Goal: Task Accomplishment & Management: Manage account settings

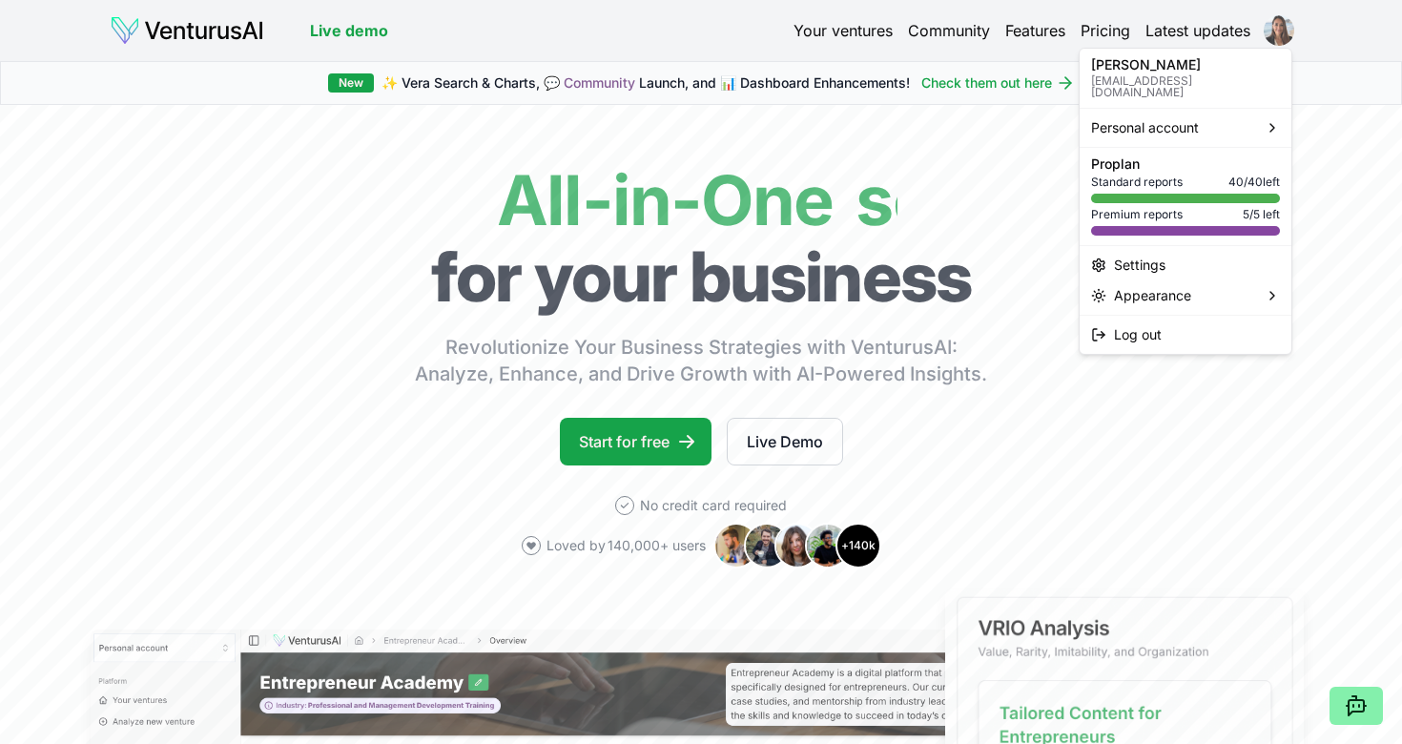
click at [1278, 29] on html "We value your privacy We use cookies to enhance your browsing experience, serve…" at bounding box center [701, 372] width 1402 height 744
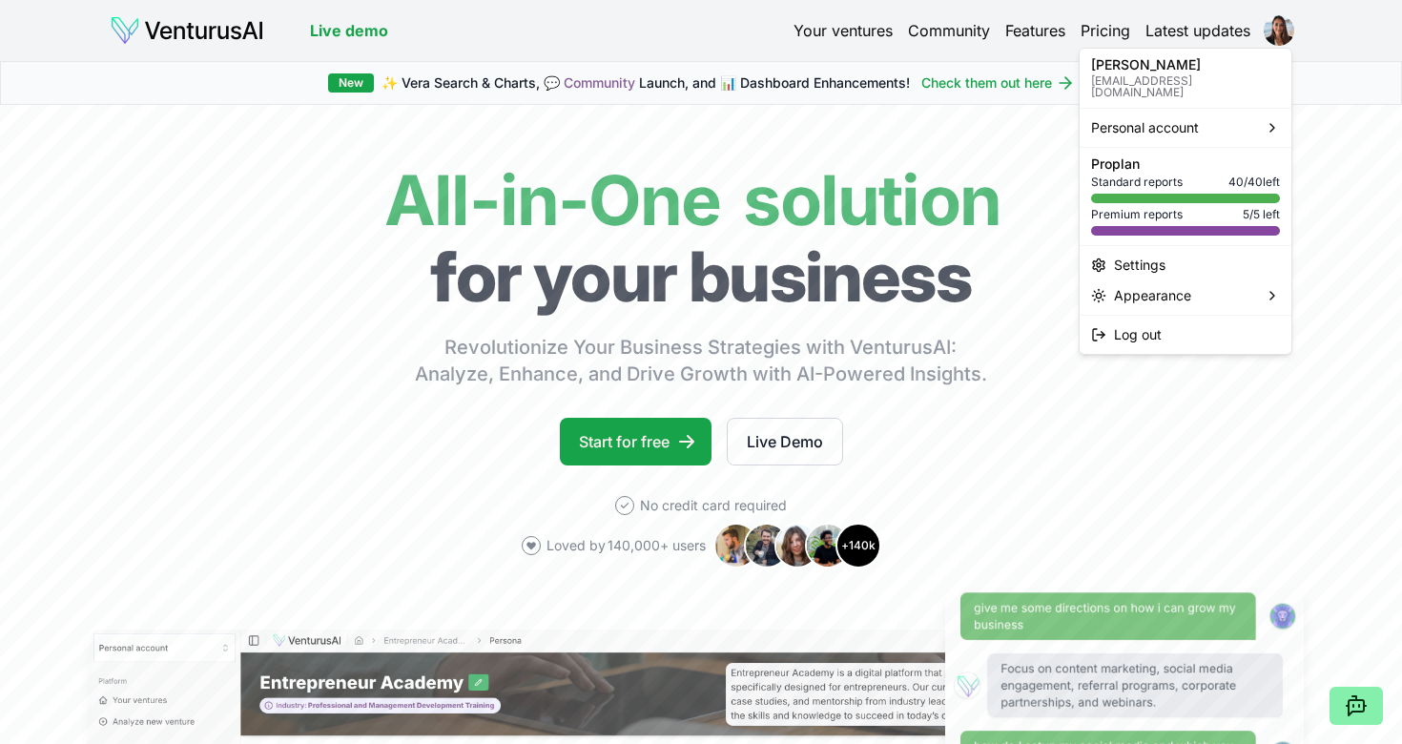
click at [1164, 157] on p "Pro plan" at bounding box center [1185, 163] width 189 height 13
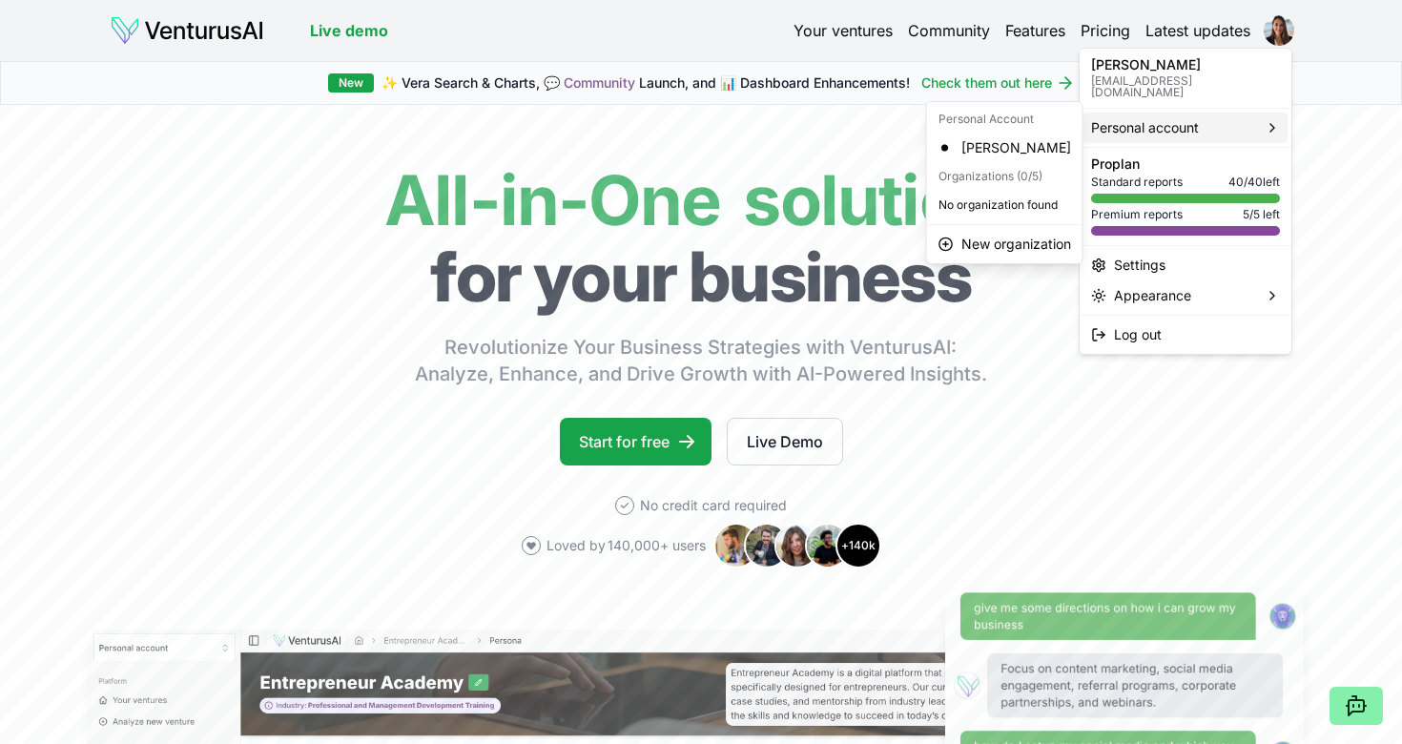
click at [1251, 118] on div "Personal account" at bounding box center [1185, 128] width 204 height 31
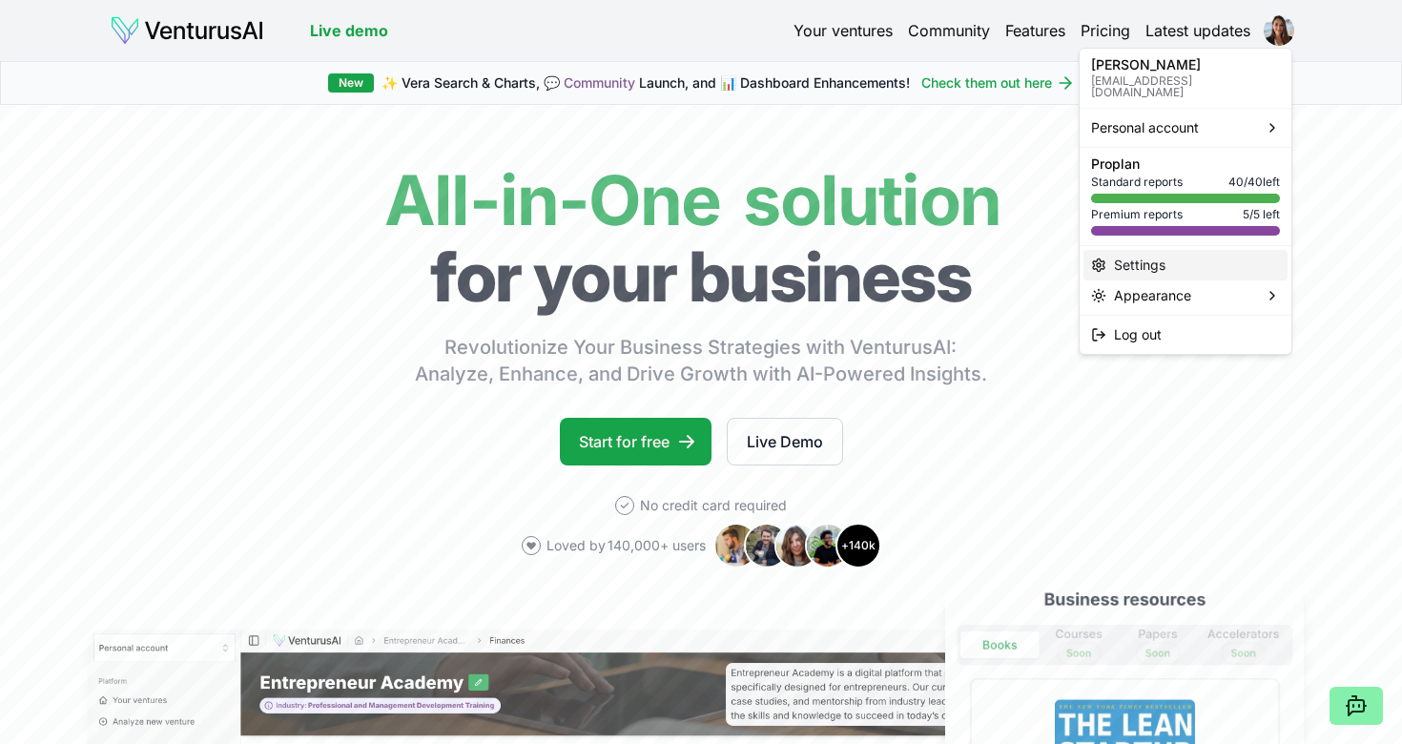
click at [1159, 257] on div "Settings" at bounding box center [1185, 265] width 204 height 31
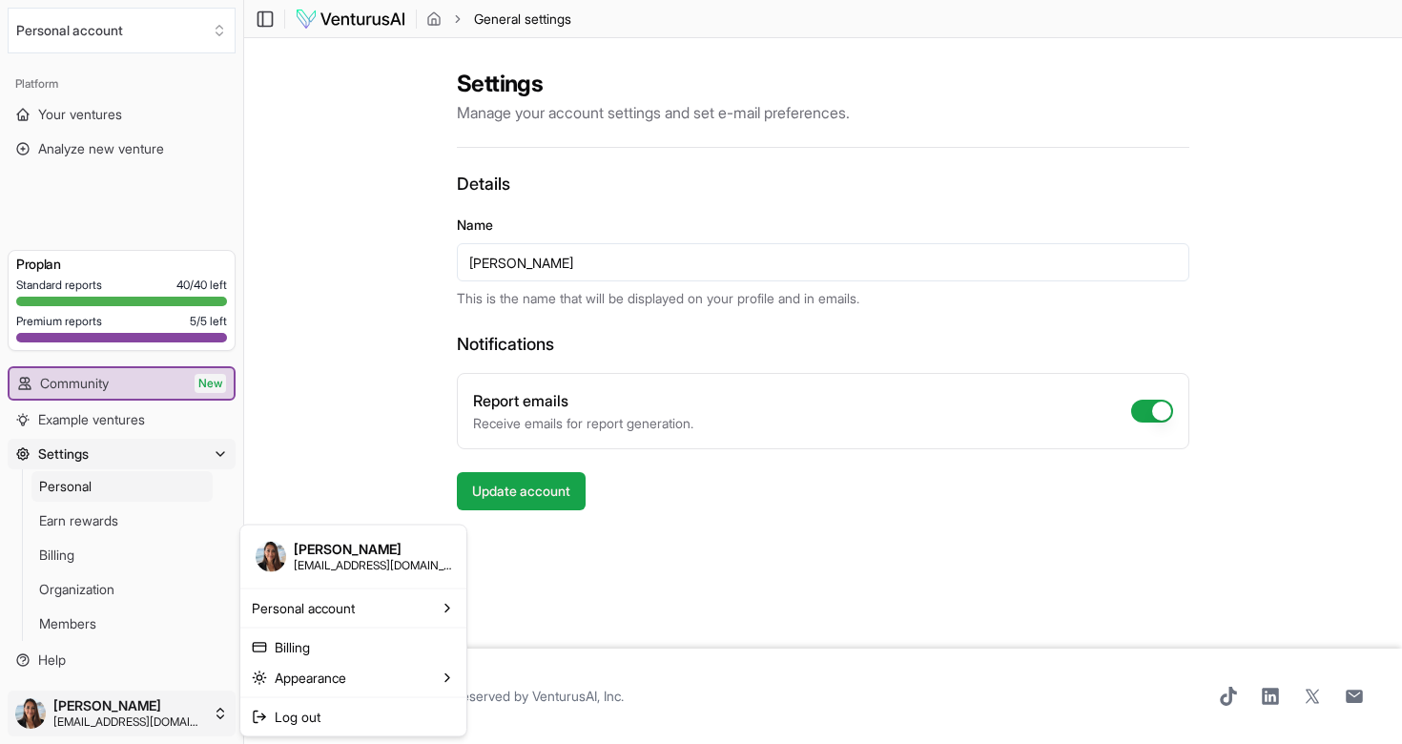
click at [224, 708] on html "We value your privacy We use cookies to enhance your browsing experience, serve…" at bounding box center [701, 372] width 1402 height 744
click at [338, 646] on link "Billing" at bounding box center [353, 646] width 218 height 31
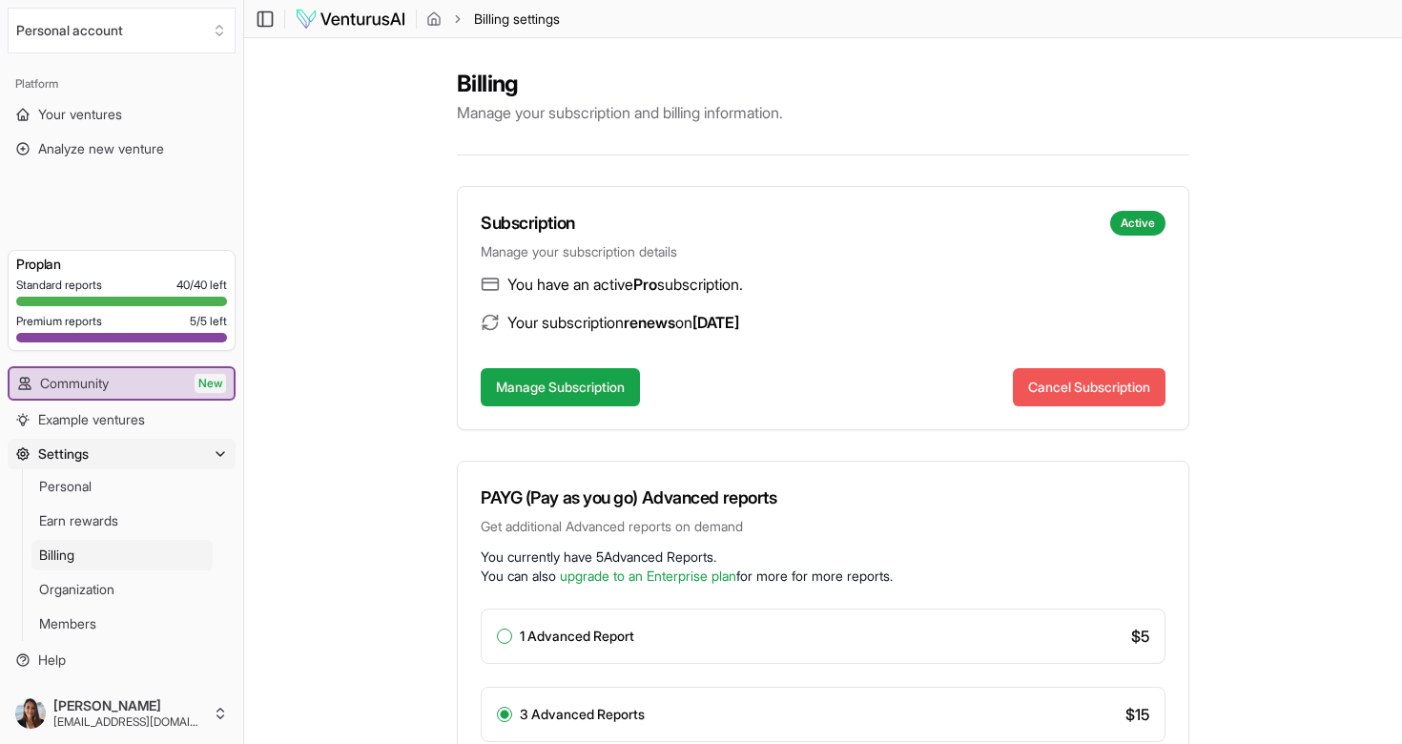
click at [1033, 396] on button "Cancel Subscription" at bounding box center [1089, 387] width 153 height 38
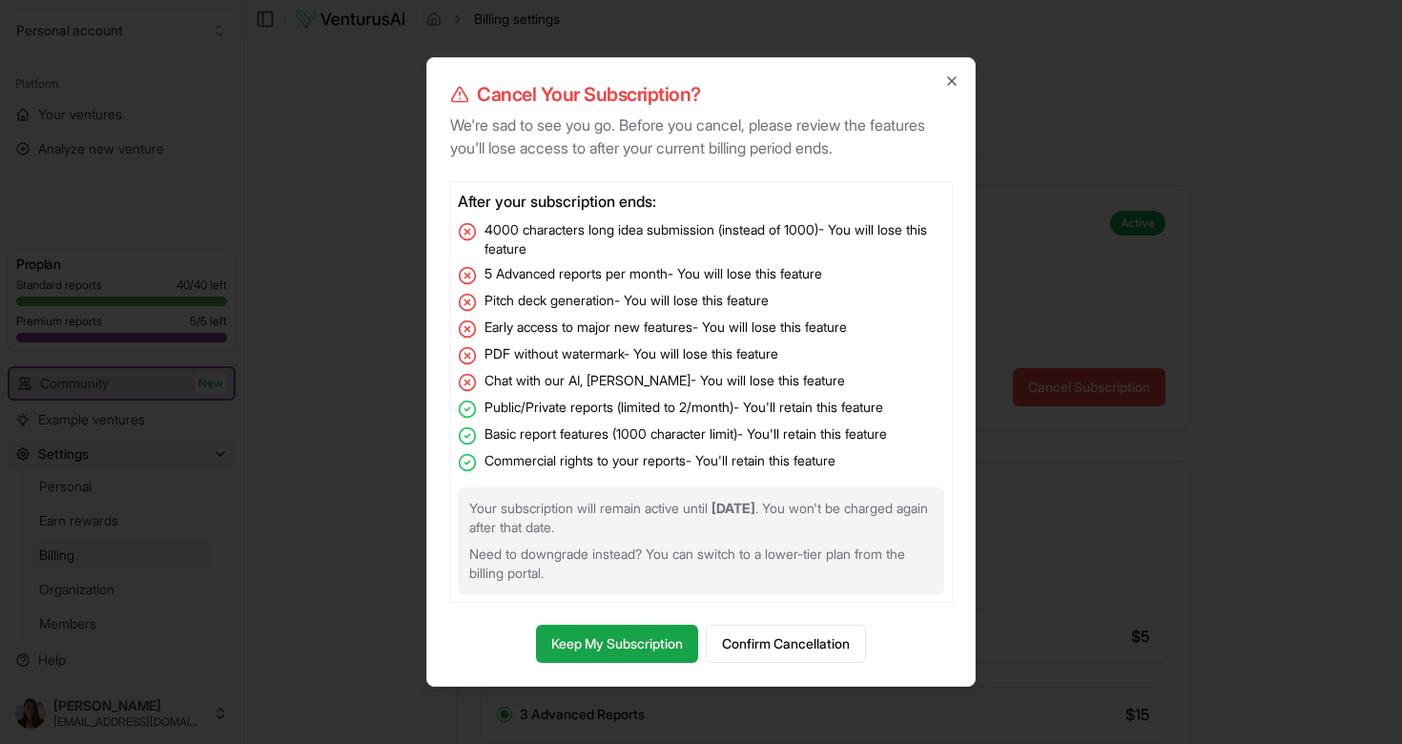
click at [767, 646] on button "Confirm Cancellation" at bounding box center [786, 644] width 160 height 38
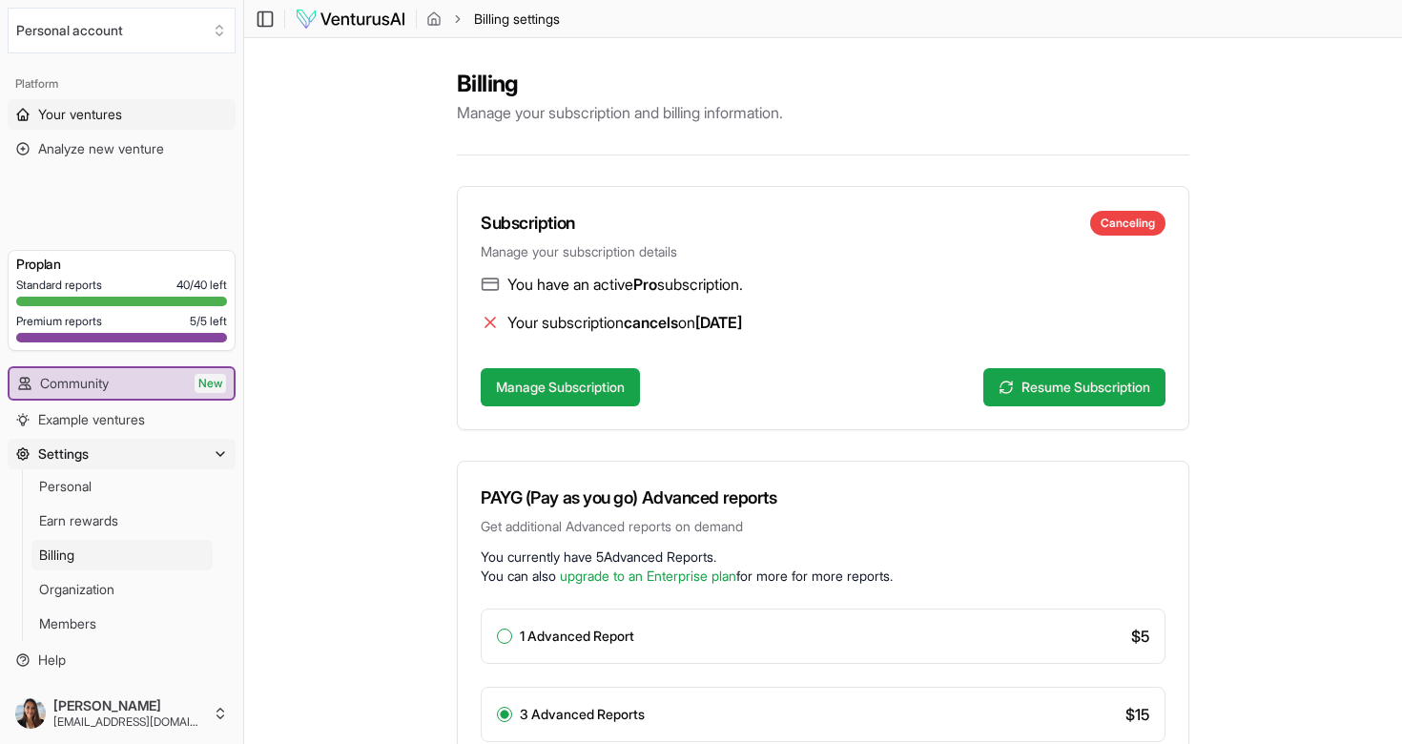
click at [107, 106] on span "Your ventures" at bounding box center [80, 114] width 84 height 19
